Goal: Information Seeking & Learning: Learn about a topic

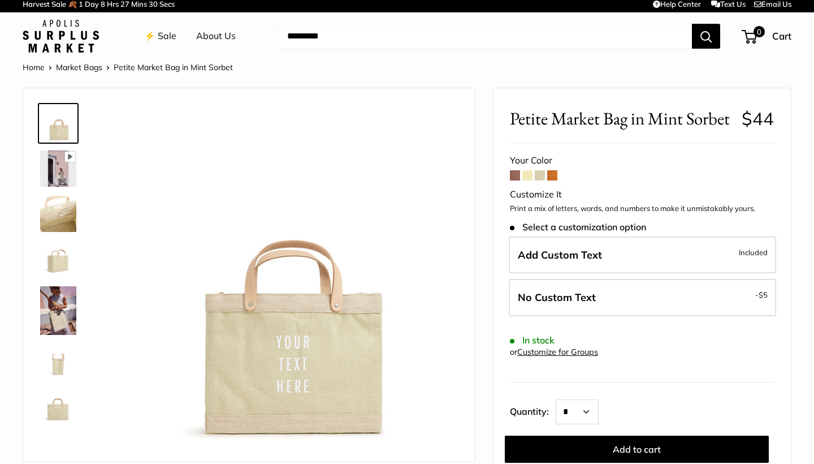
scroll to position [6, 0]
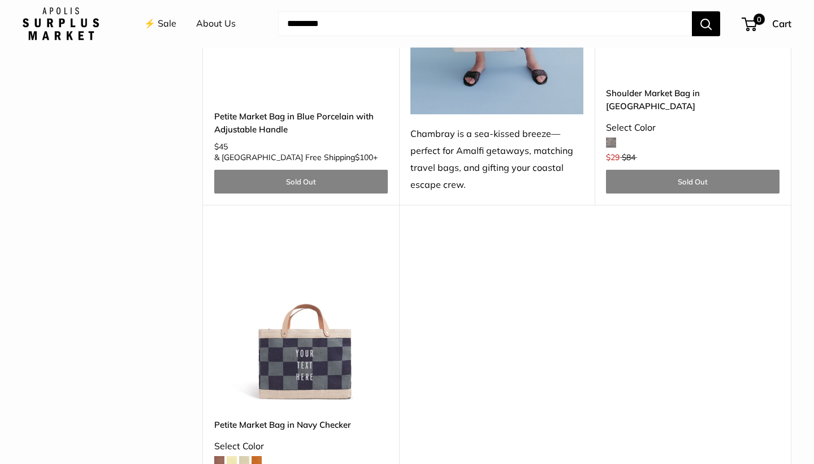
click at [219, 456] on span at bounding box center [219, 461] width 10 height 10
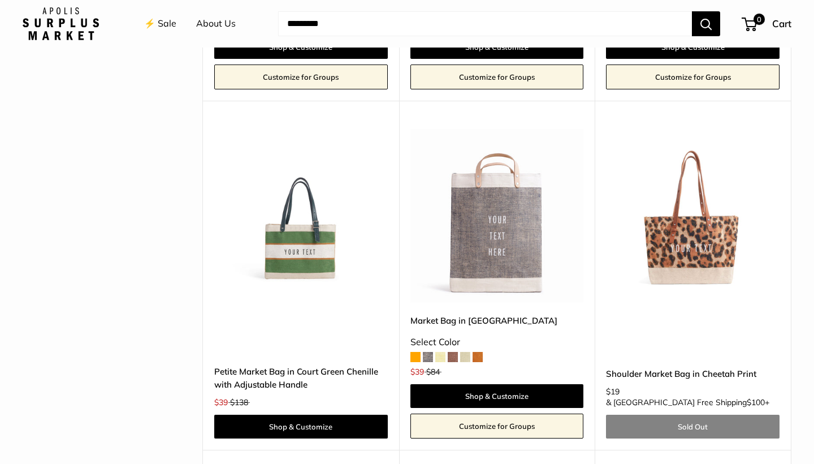
scroll to position [2578, 0]
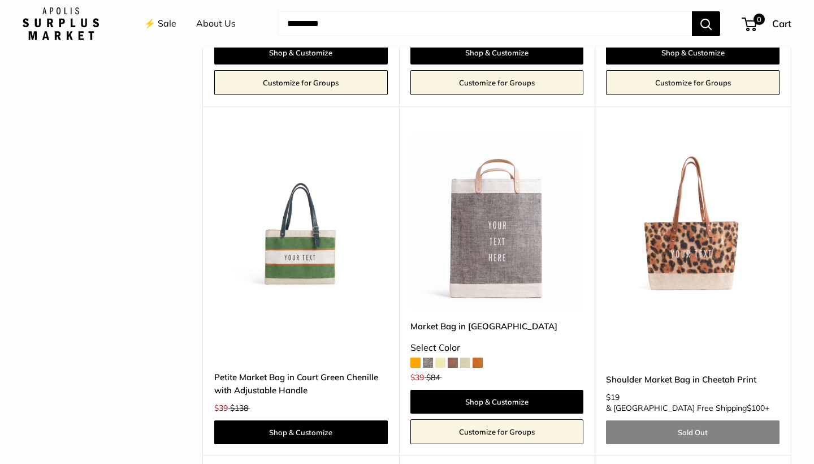
click at [301, 370] on link "Petite Market Bag in Court Green Chenille with Adjustable Handle" at bounding box center [301, 383] width 174 height 27
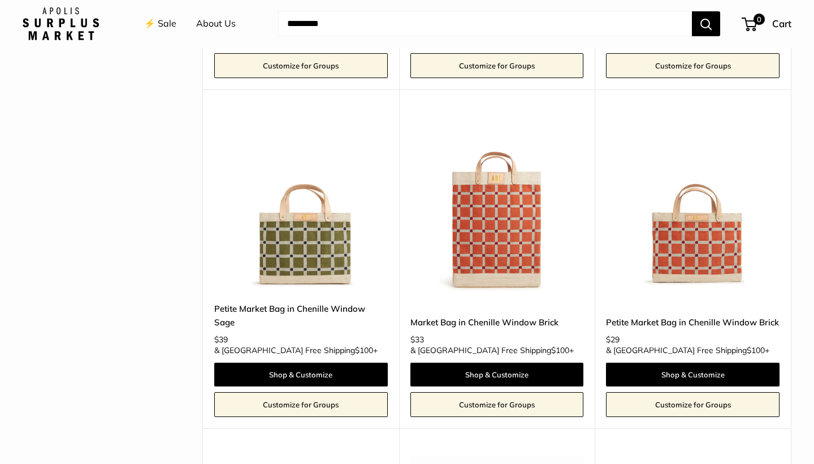
scroll to position [2252, 0]
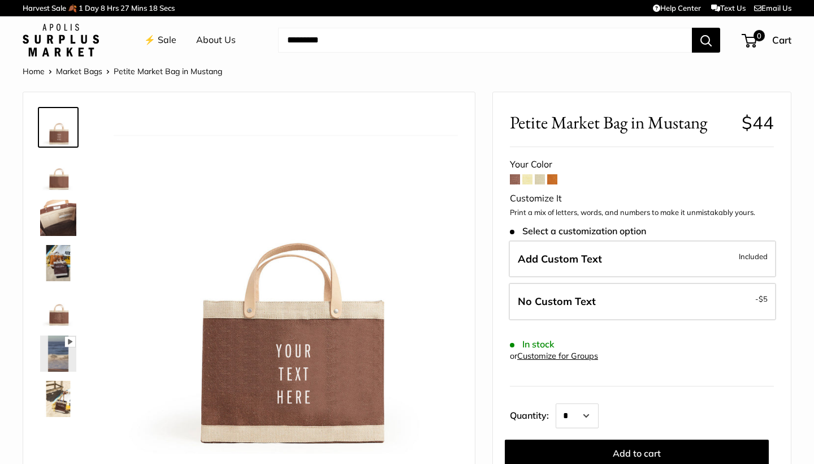
click at [556, 181] on span at bounding box center [552, 179] width 10 height 10
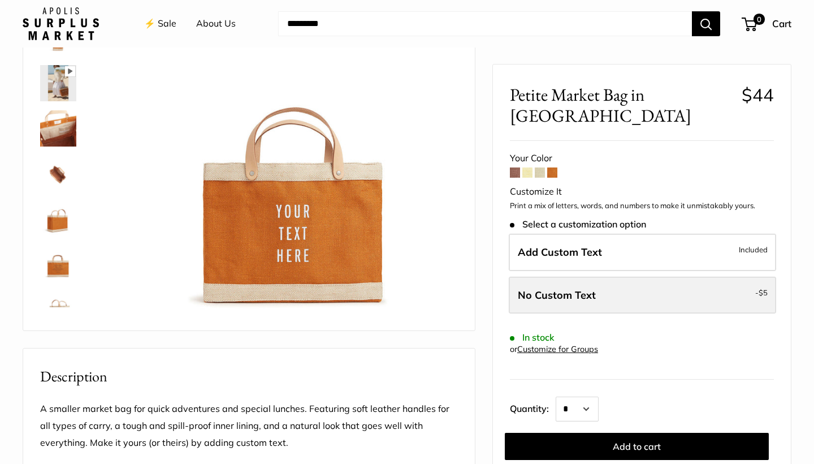
scroll to position [126, 0]
